Goal: Book appointment/travel/reservation

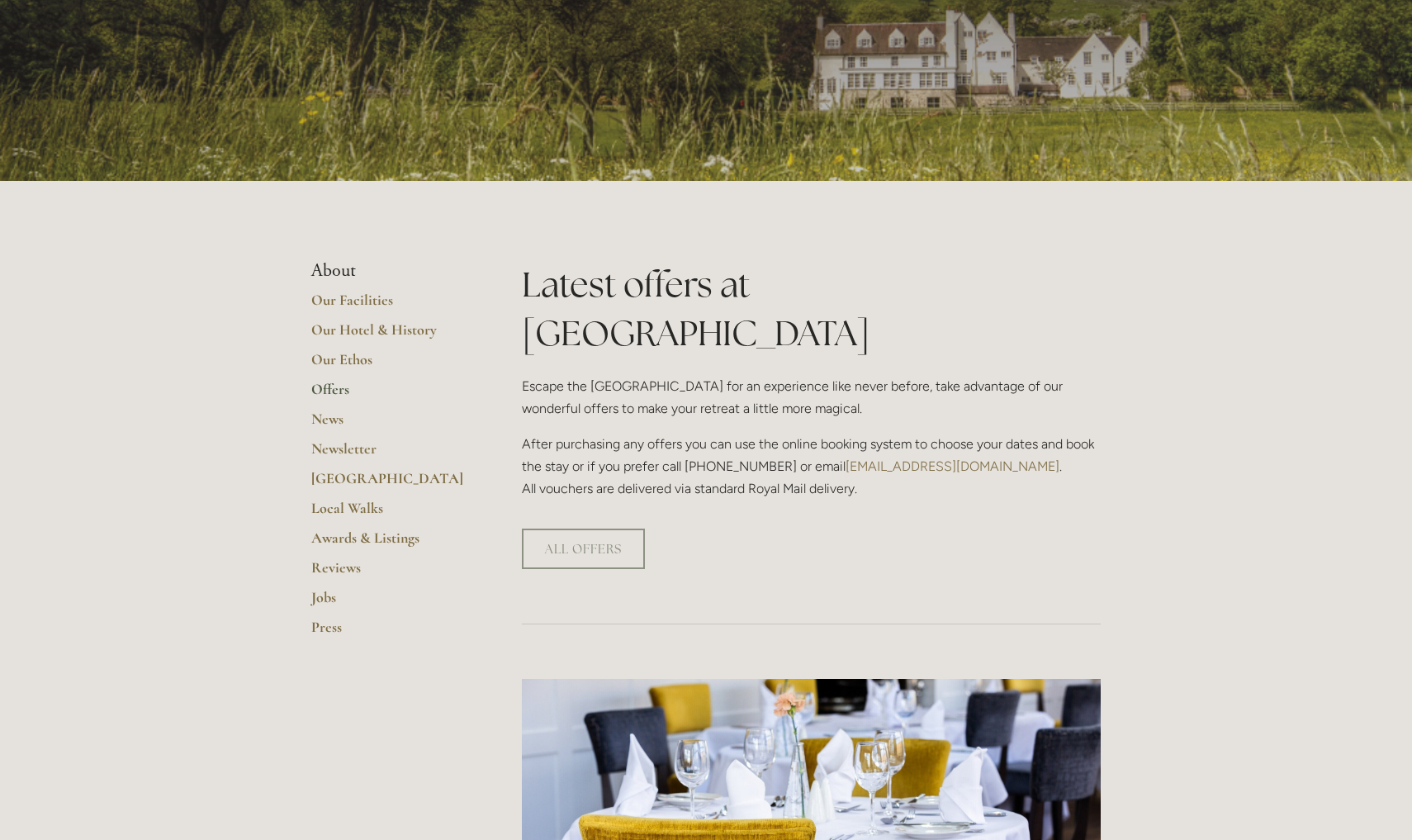
scroll to position [164, 0]
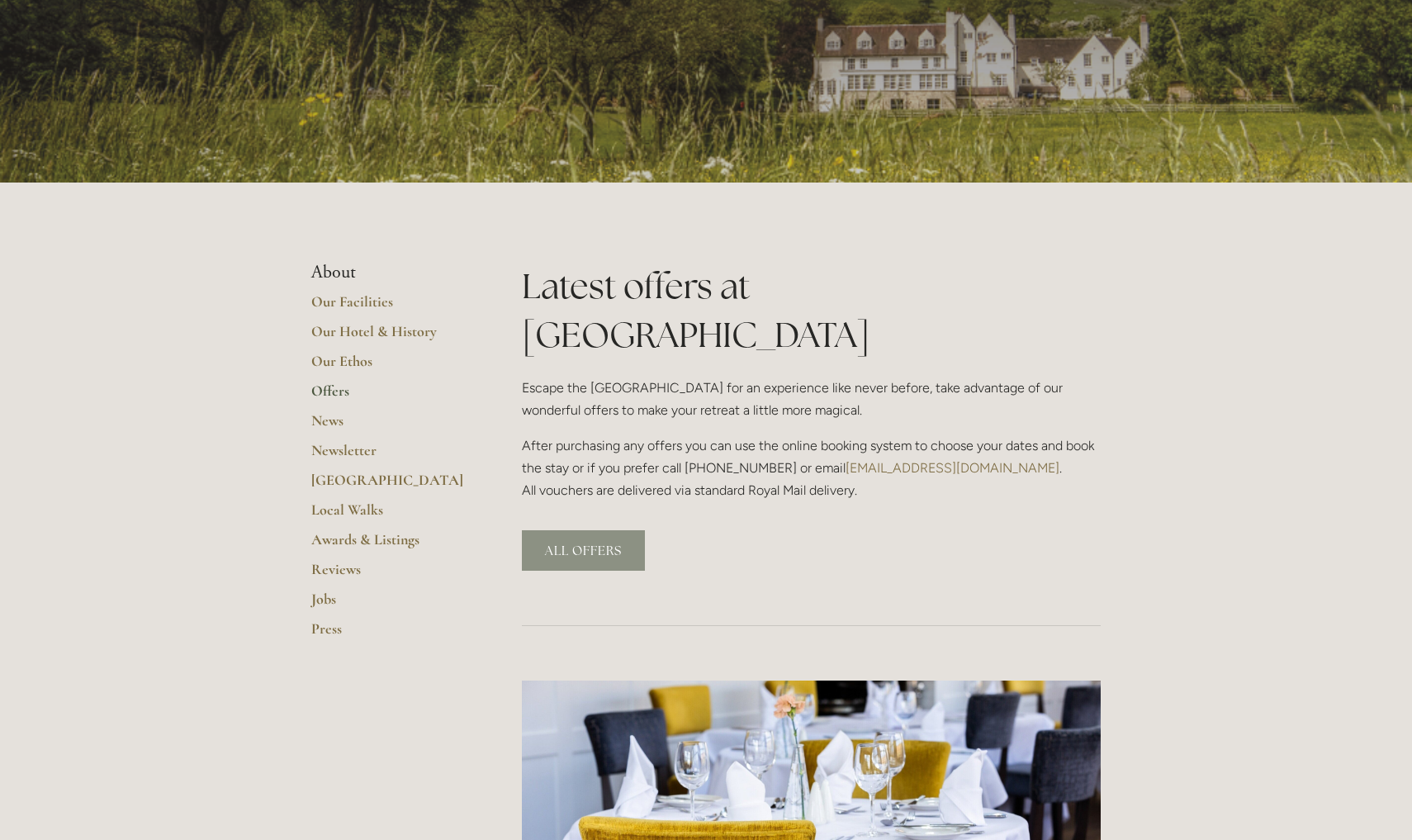
click at [568, 530] on link "ALL OFFERS" at bounding box center [583, 550] width 123 height 40
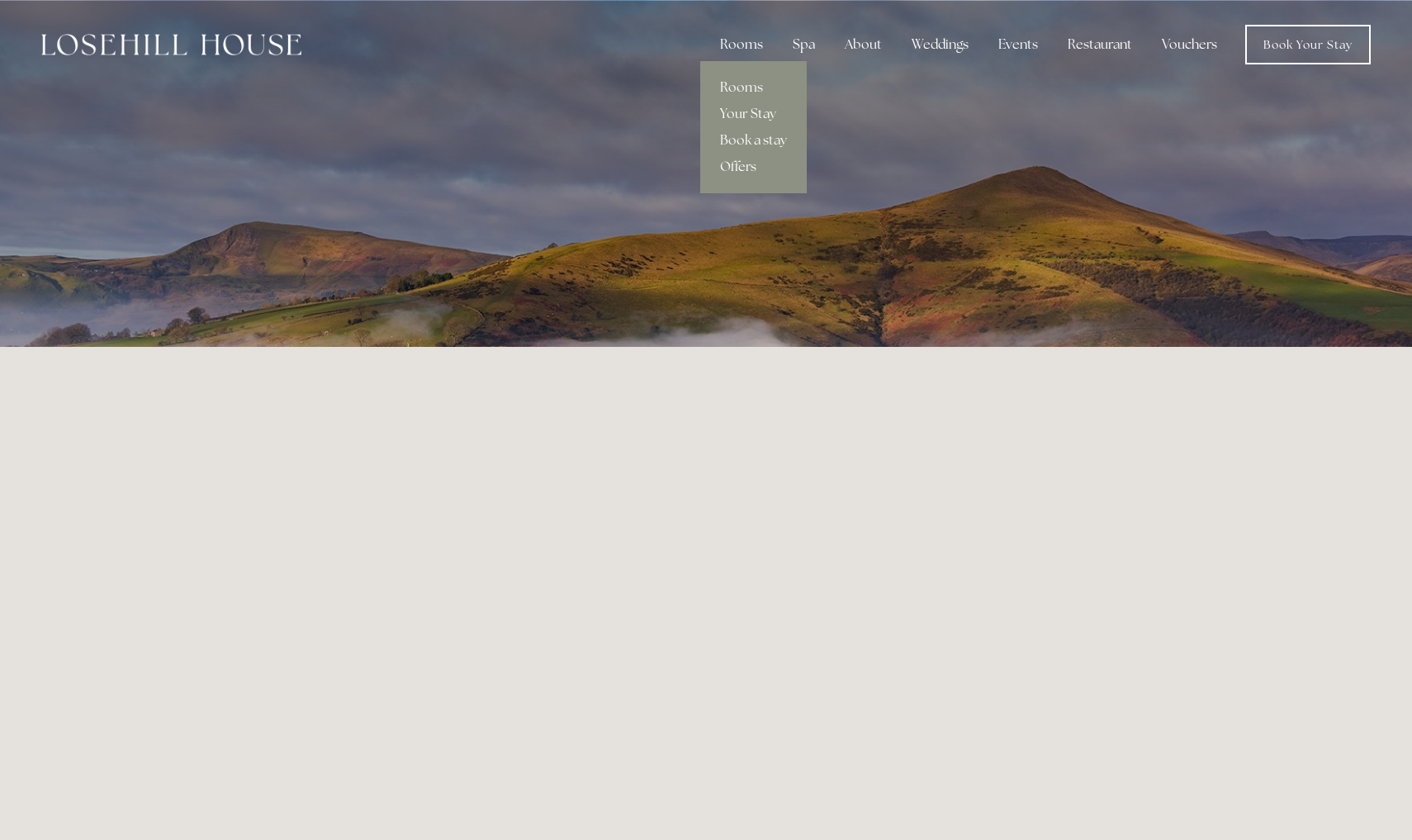
click at [762, 40] on div "Rooms" at bounding box center [742, 45] width 69 height 33
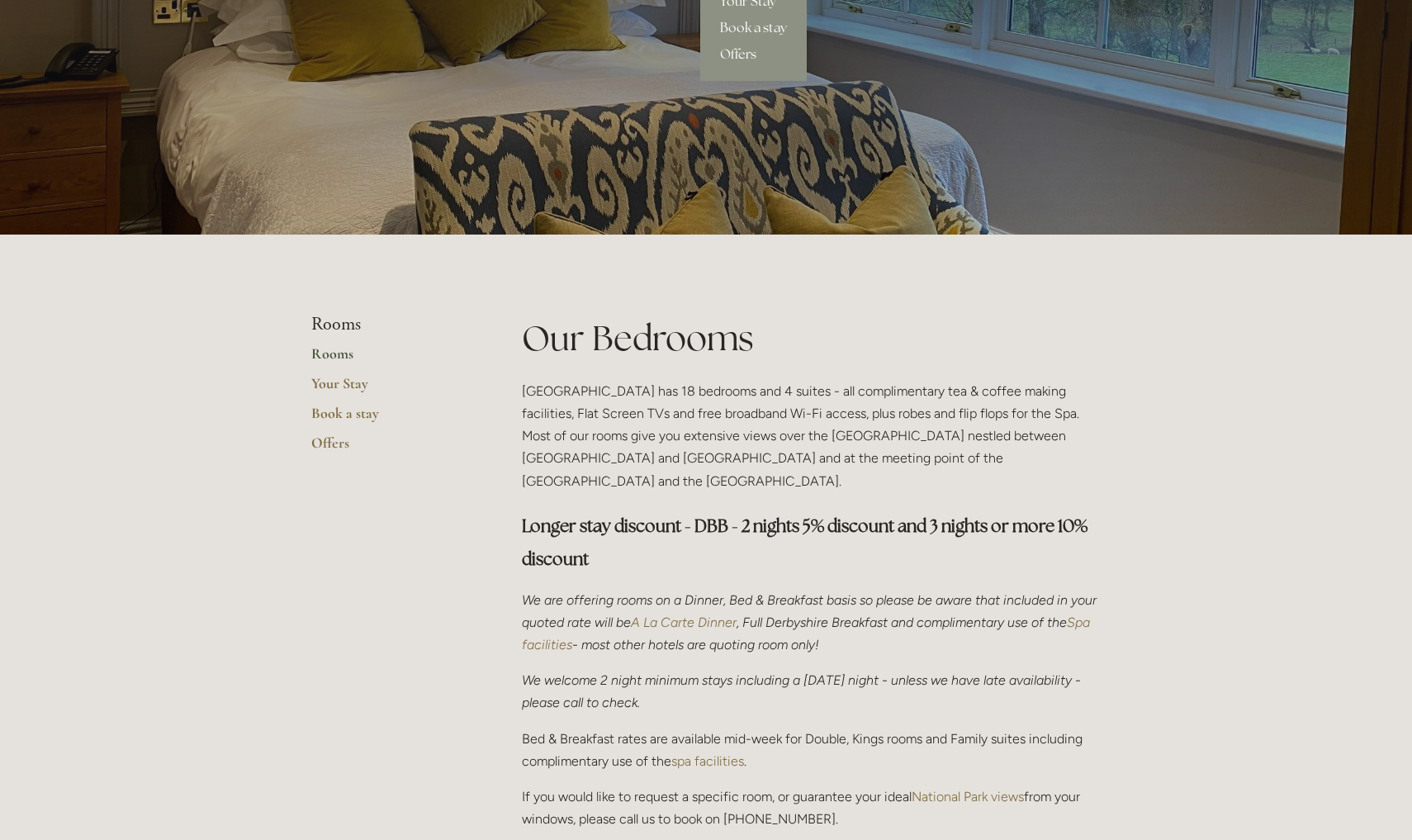
scroll to position [110, 0]
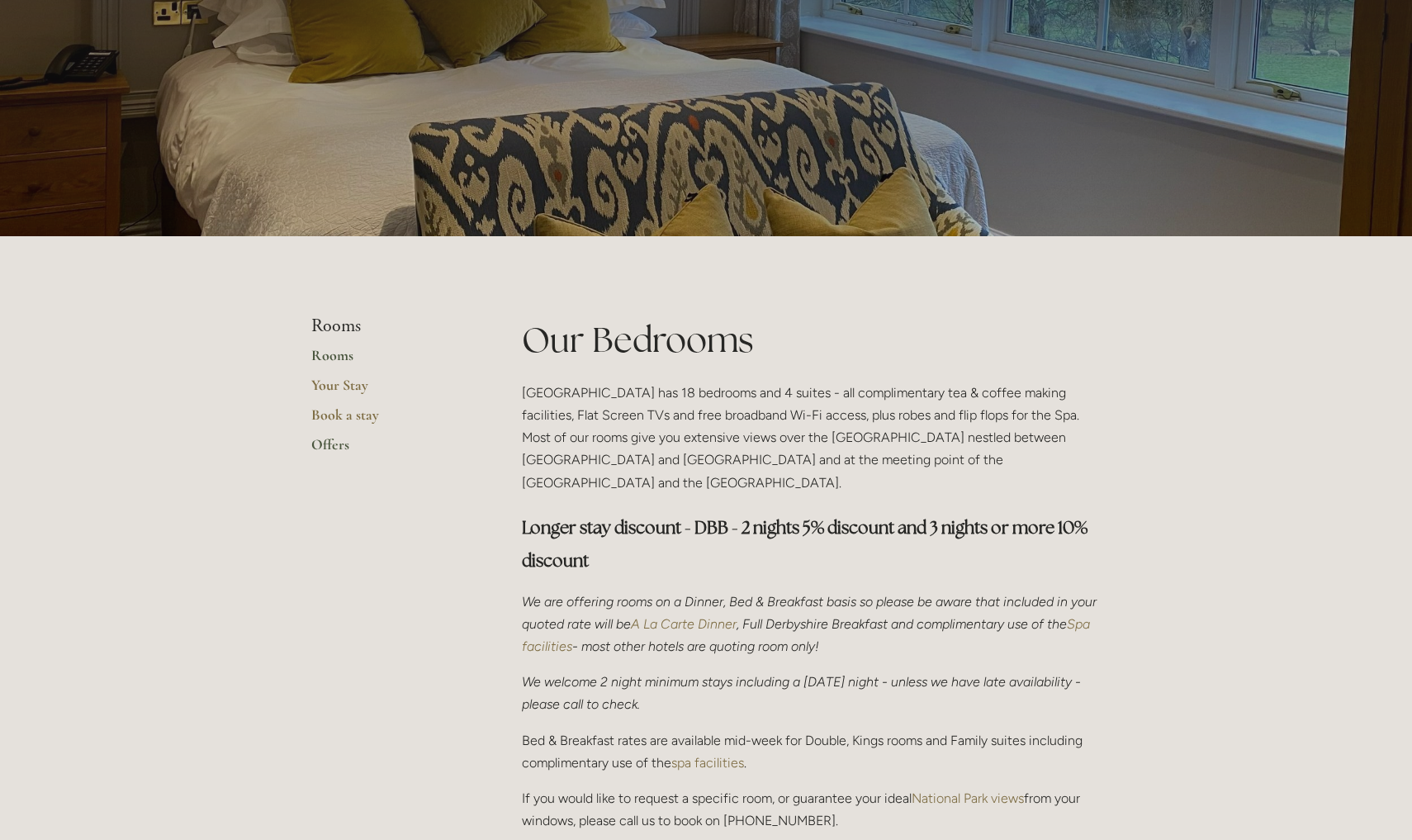
click at [323, 439] on link "Offers" at bounding box center [390, 450] width 158 height 30
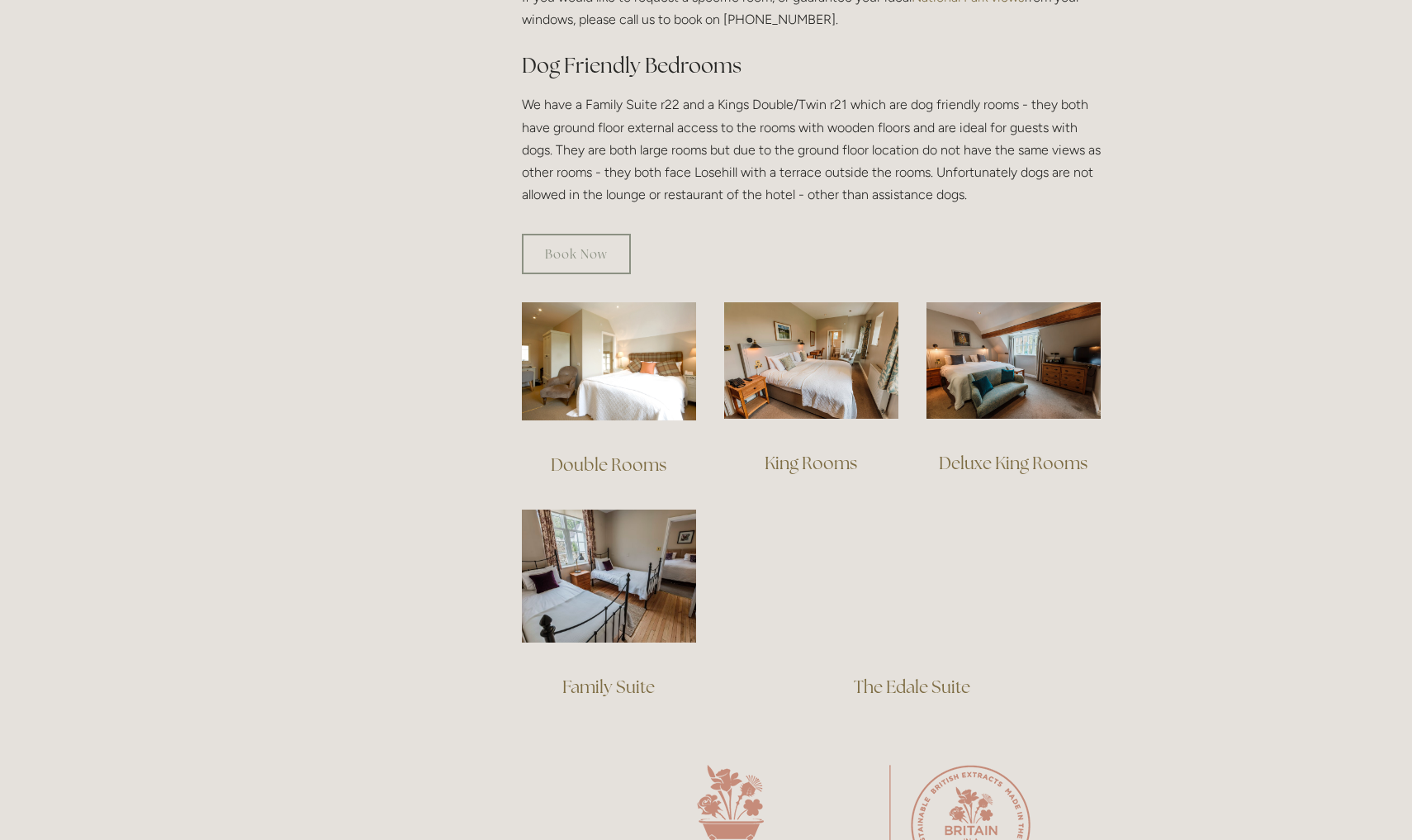
scroll to position [913, 0]
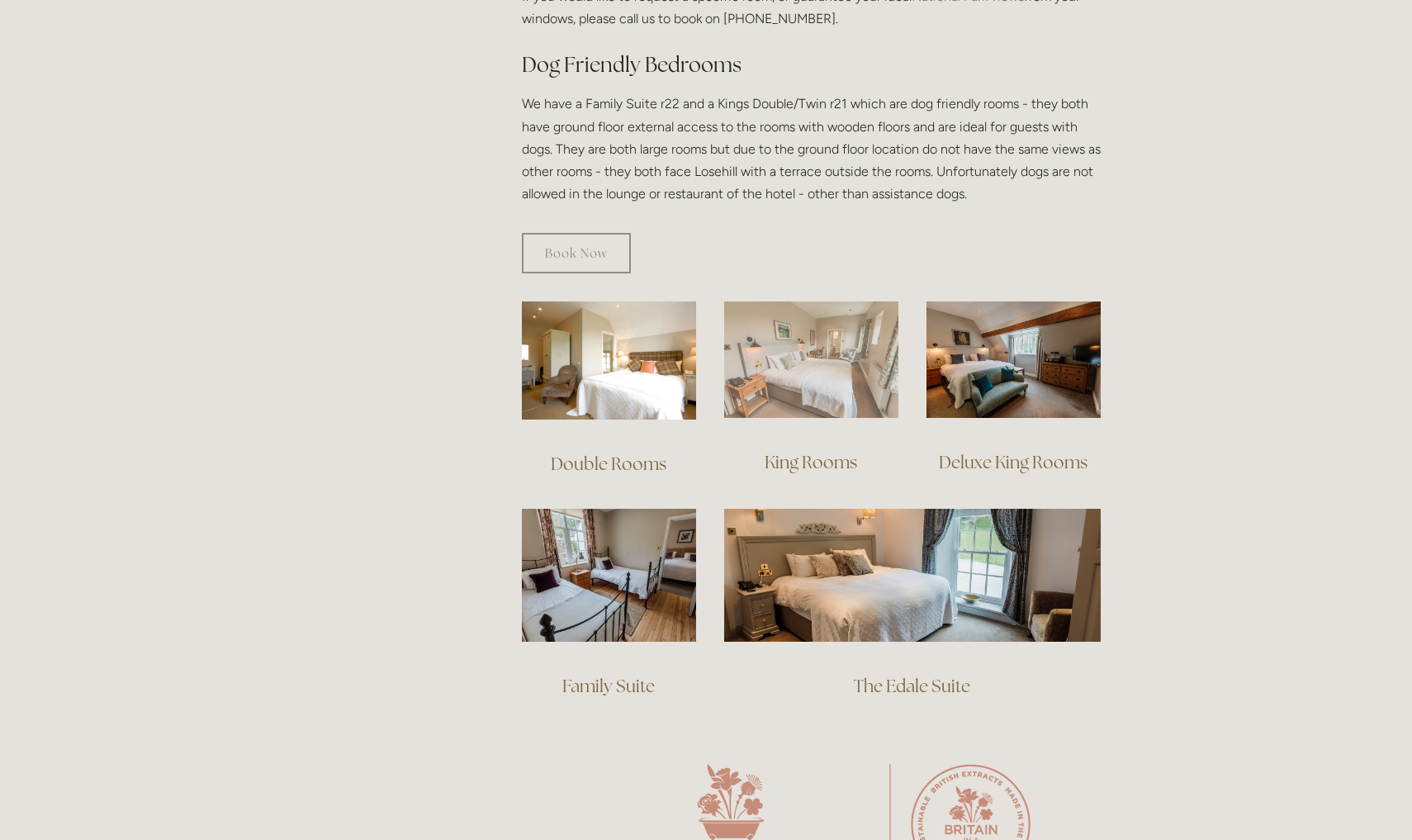
click at [817, 364] on img at bounding box center [811, 360] width 174 height 117
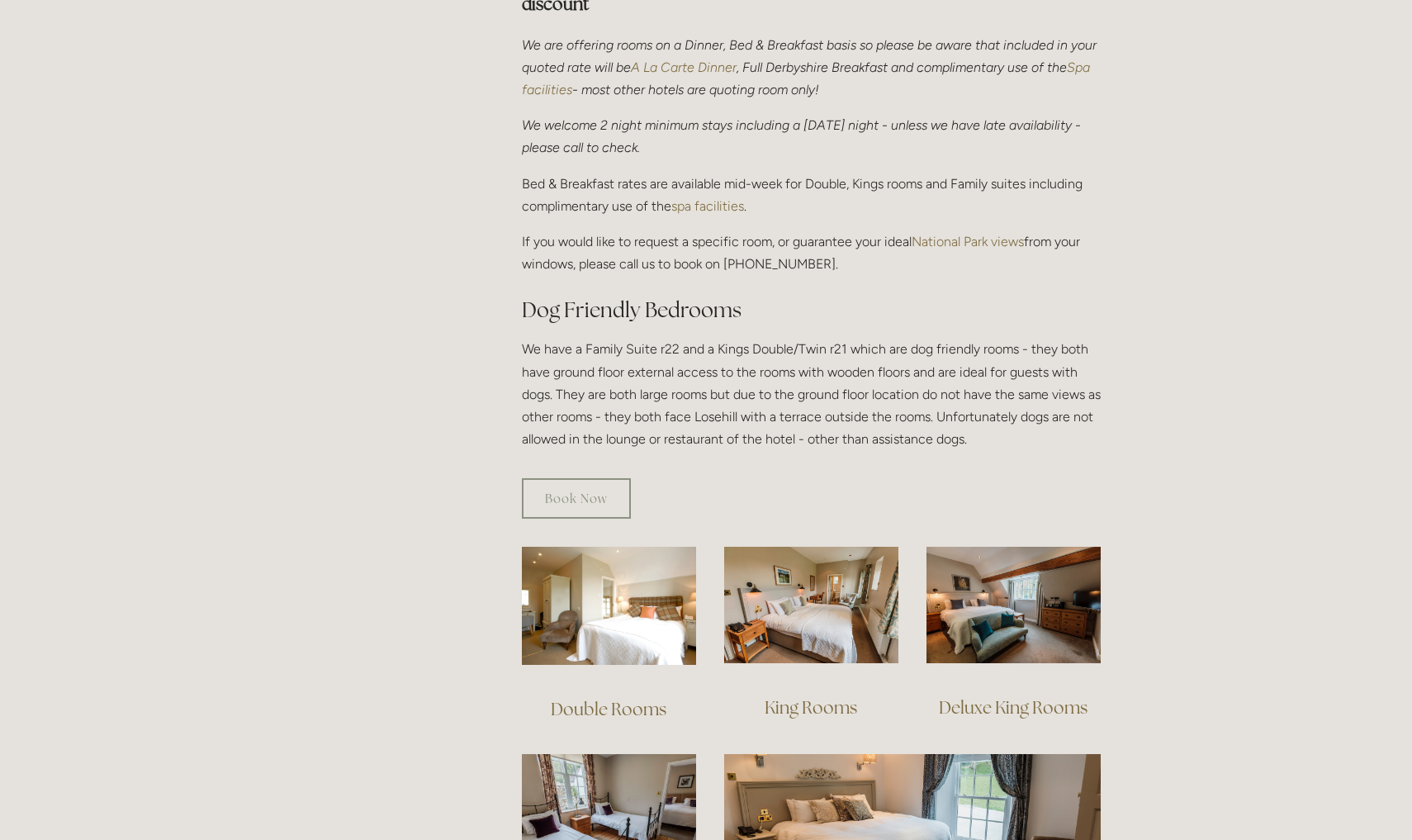
scroll to position [651, 0]
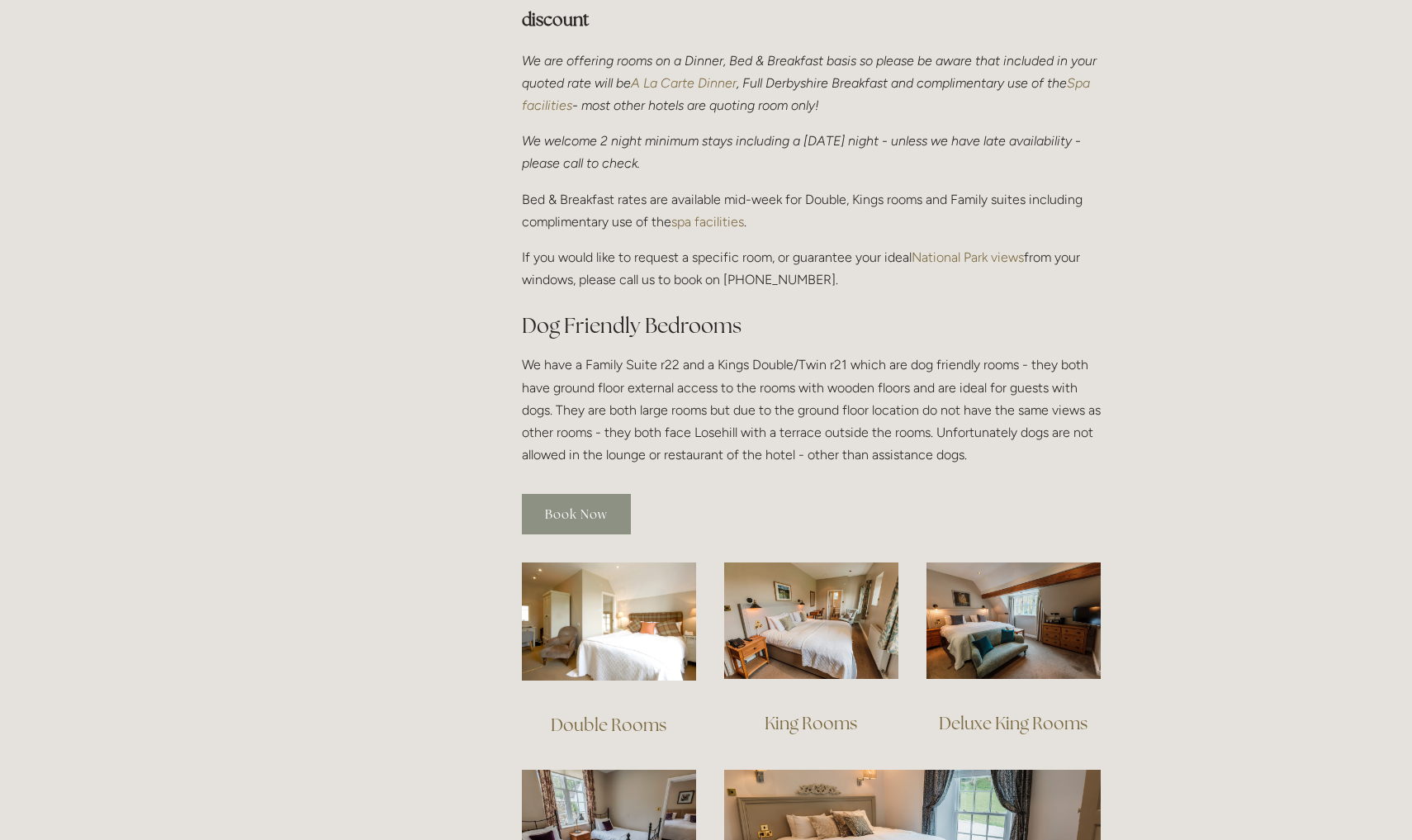
click at [594, 494] on link "Book Now" at bounding box center [577, 514] width 109 height 40
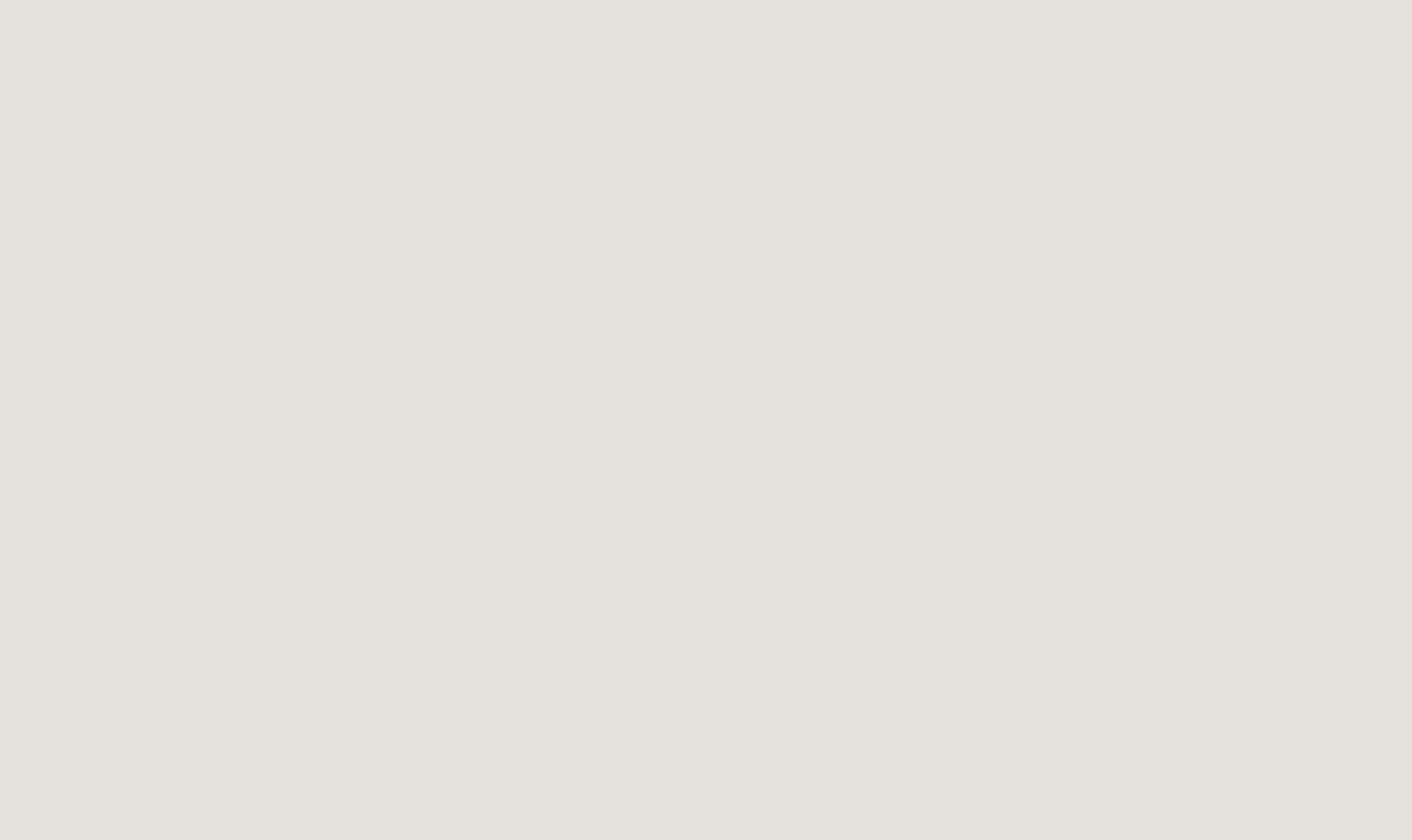
scroll to position [629, 0]
